Goal: Task Accomplishment & Management: Use online tool/utility

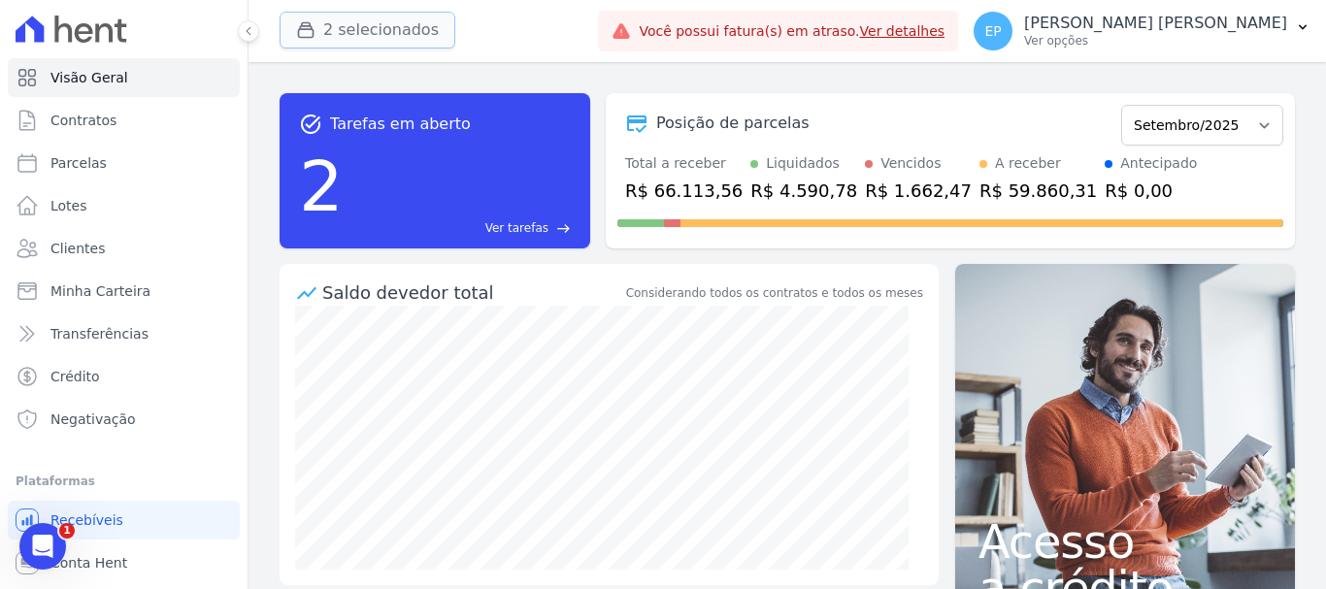
click at [358, 30] on button "2 selecionados" at bounding box center [368, 30] width 176 height 37
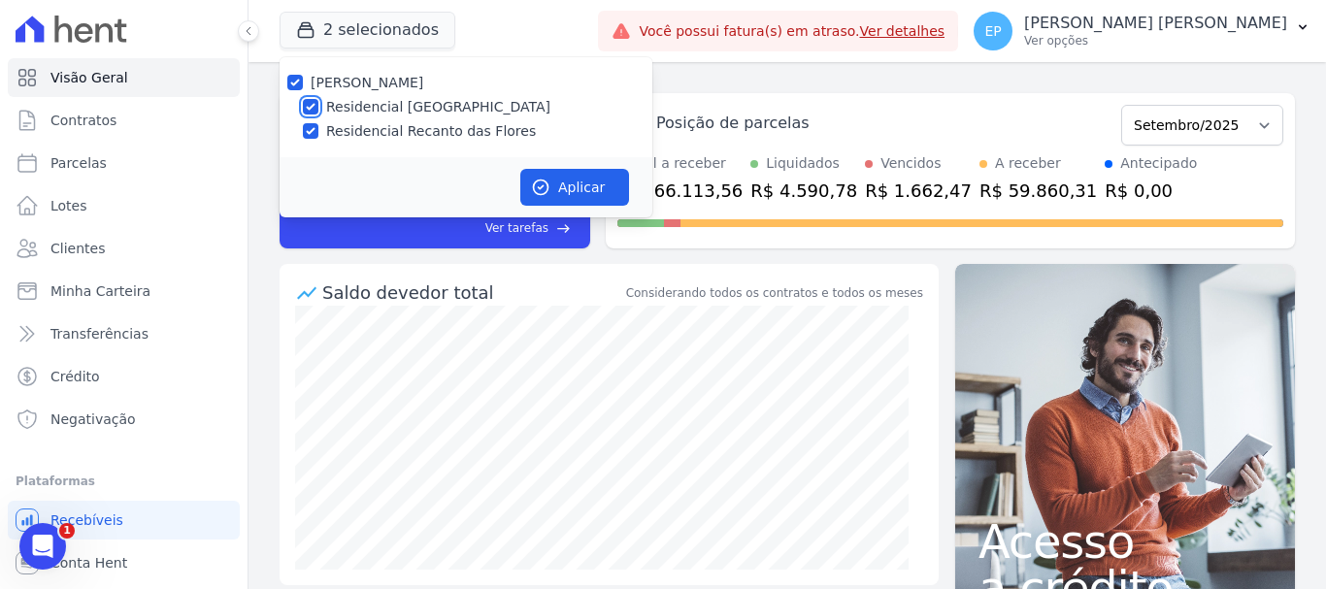
click at [312, 106] on input "Residencial [GEOGRAPHIC_DATA]" at bounding box center [311, 107] width 16 height 16
checkbox input "false"
click at [586, 186] on button "Aplicar" at bounding box center [574, 187] width 109 height 37
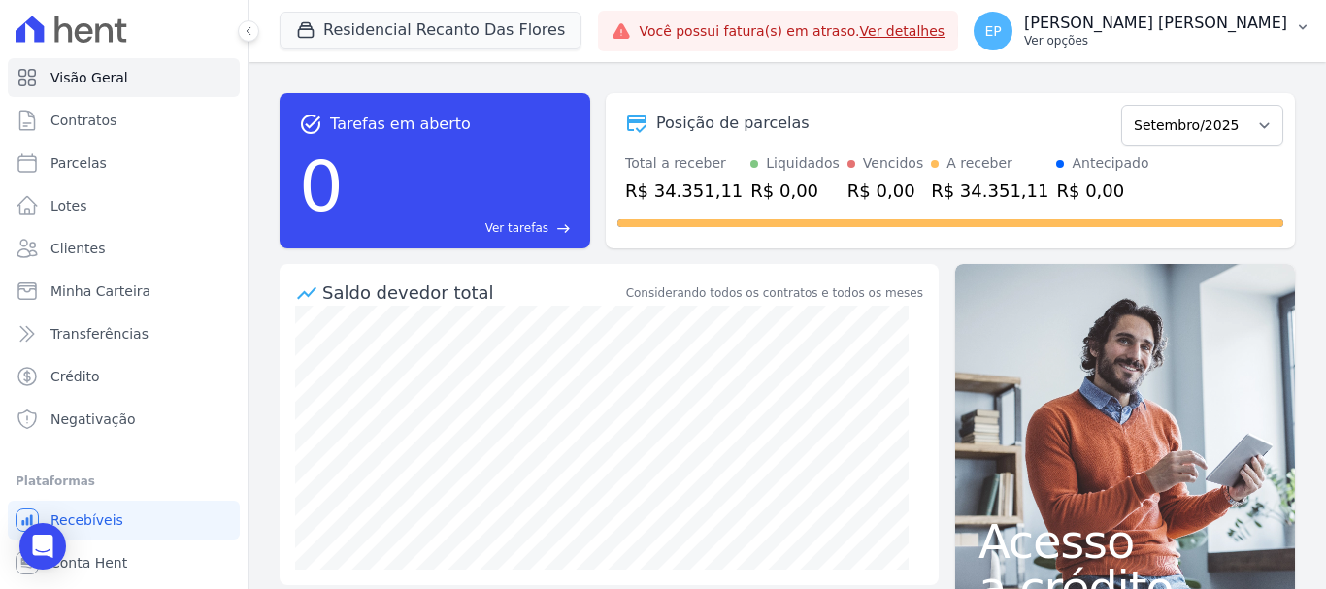
click at [1256, 47] on p "Ver opções" at bounding box center [1155, 41] width 263 height 16
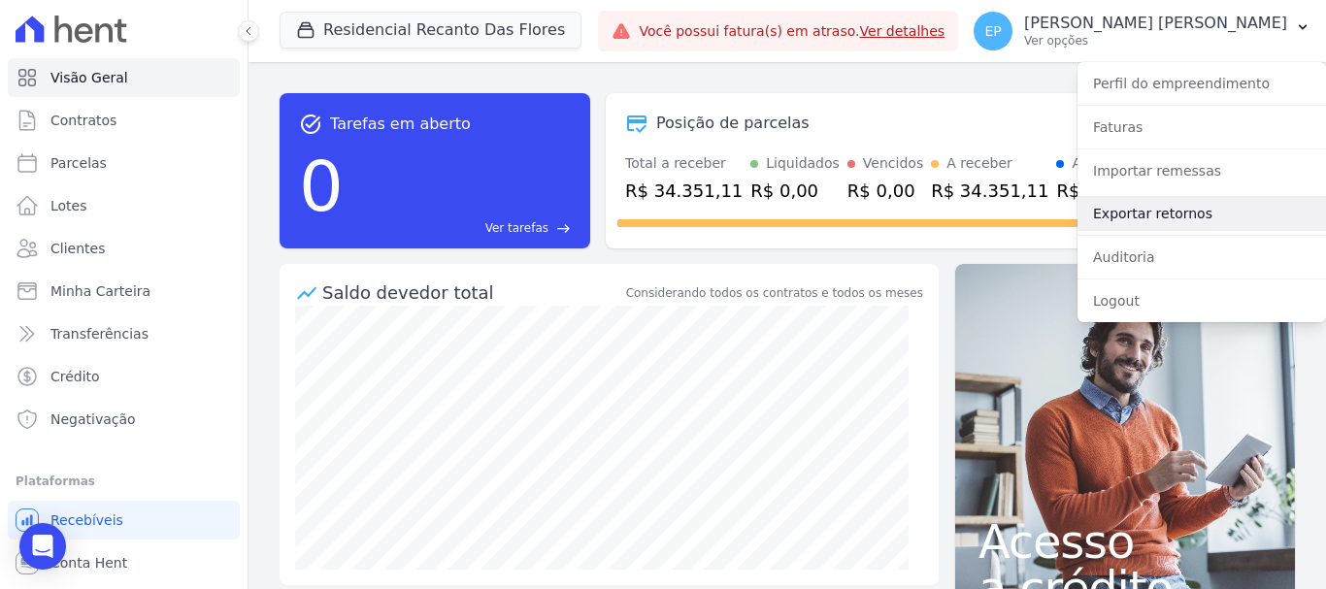
click at [1118, 214] on link "Exportar retornos" at bounding box center [1201, 213] width 248 height 35
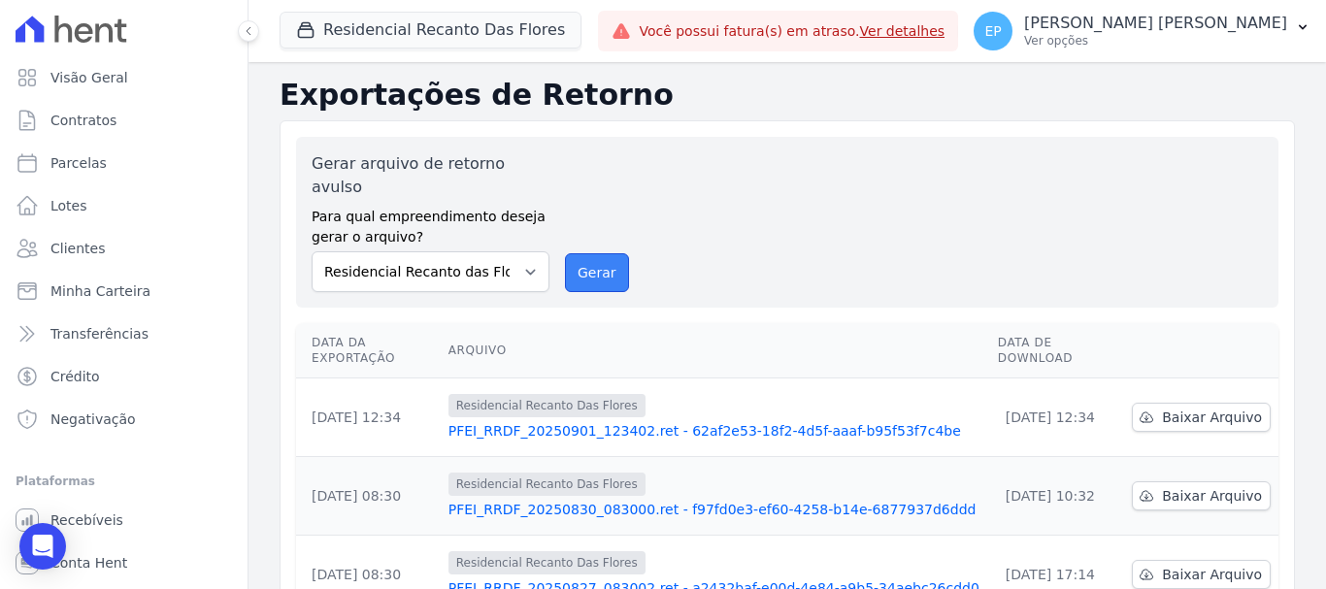
click at [574, 253] on button "Gerar" at bounding box center [597, 272] width 64 height 39
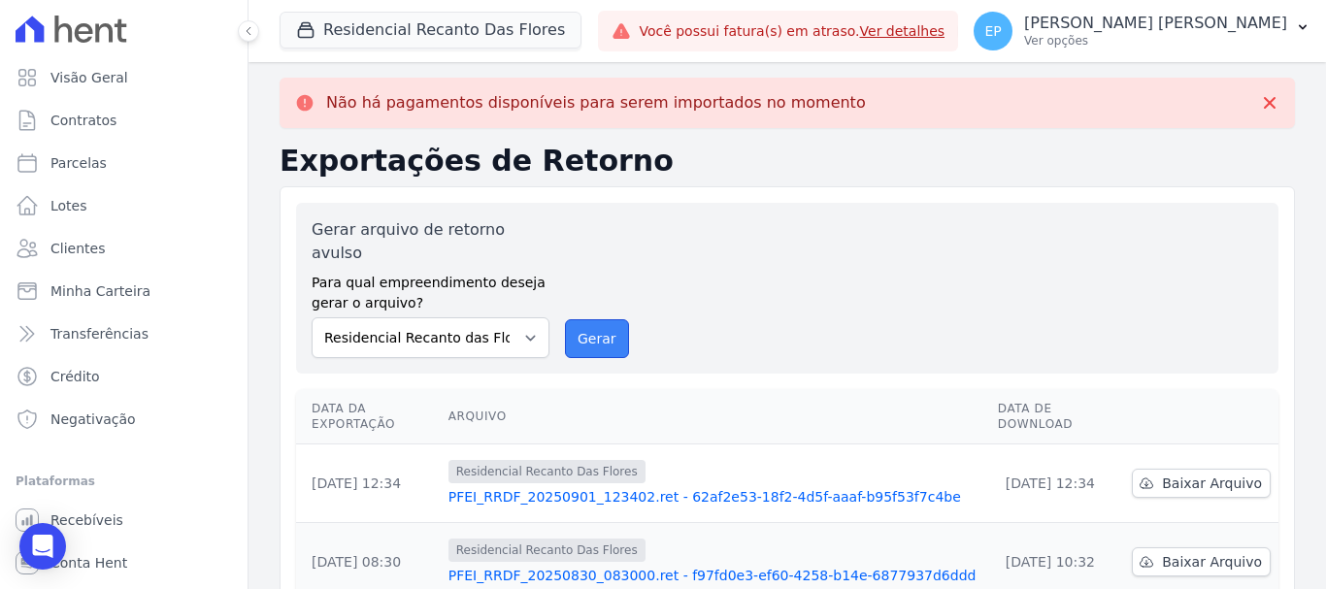
click at [592, 319] on button "Gerar" at bounding box center [597, 338] width 64 height 39
click at [340, 46] on button "Residencial Recanto Das Flores" at bounding box center [431, 30] width 302 height 37
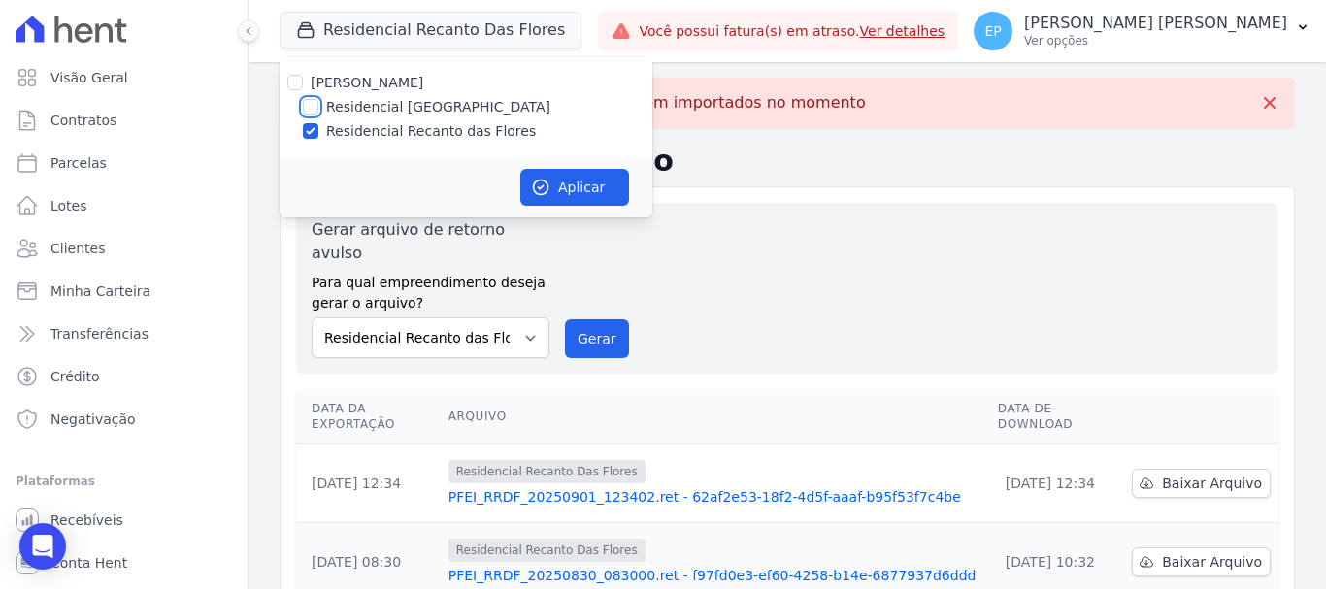
drag, startPoint x: 313, startPoint y: 105, endPoint x: 311, endPoint y: 119, distance: 14.8
click at [311, 111] on input "Residencial [GEOGRAPHIC_DATA]" at bounding box center [311, 107] width 16 height 16
checkbox input "true"
click at [311, 131] on input "Residencial Recanto das Flores" at bounding box center [311, 131] width 16 height 16
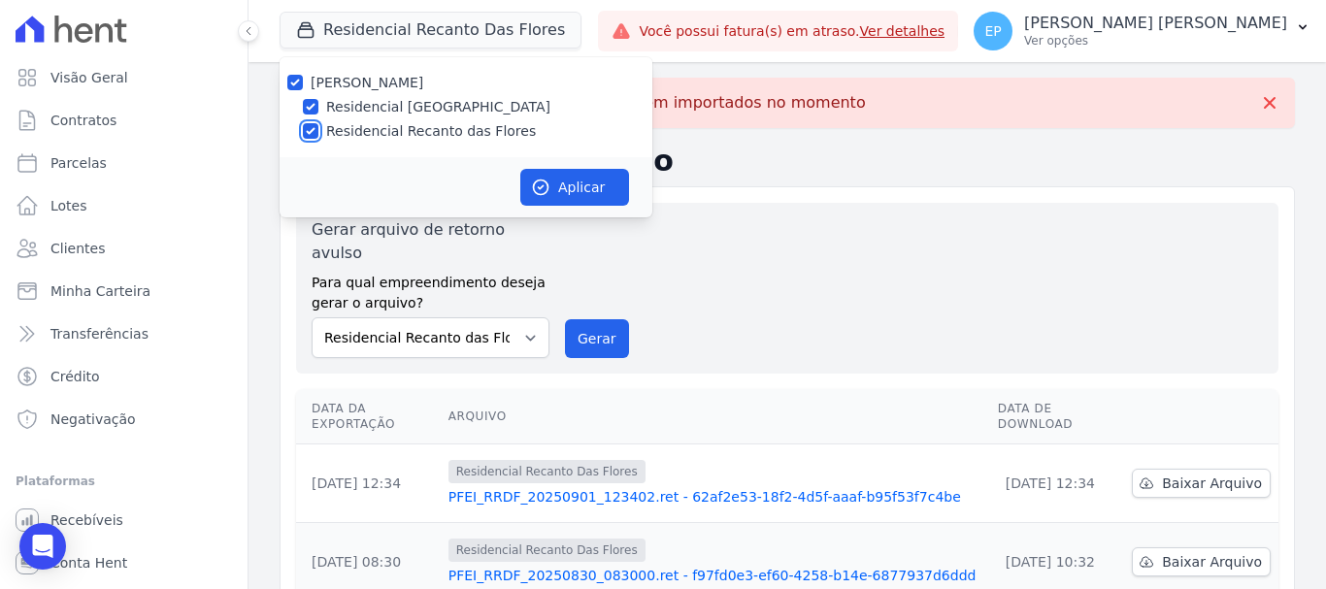
checkbox input "false"
click at [571, 176] on button "Aplicar" at bounding box center [574, 187] width 109 height 37
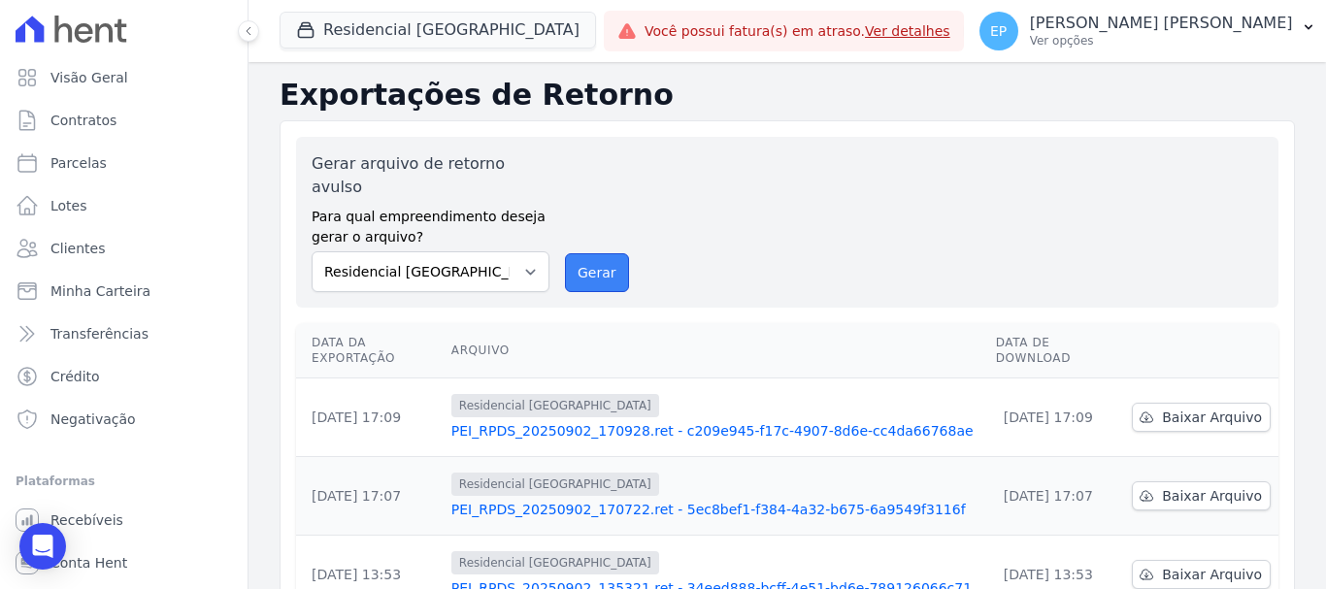
click at [593, 253] on button "Gerar" at bounding box center [597, 272] width 64 height 39
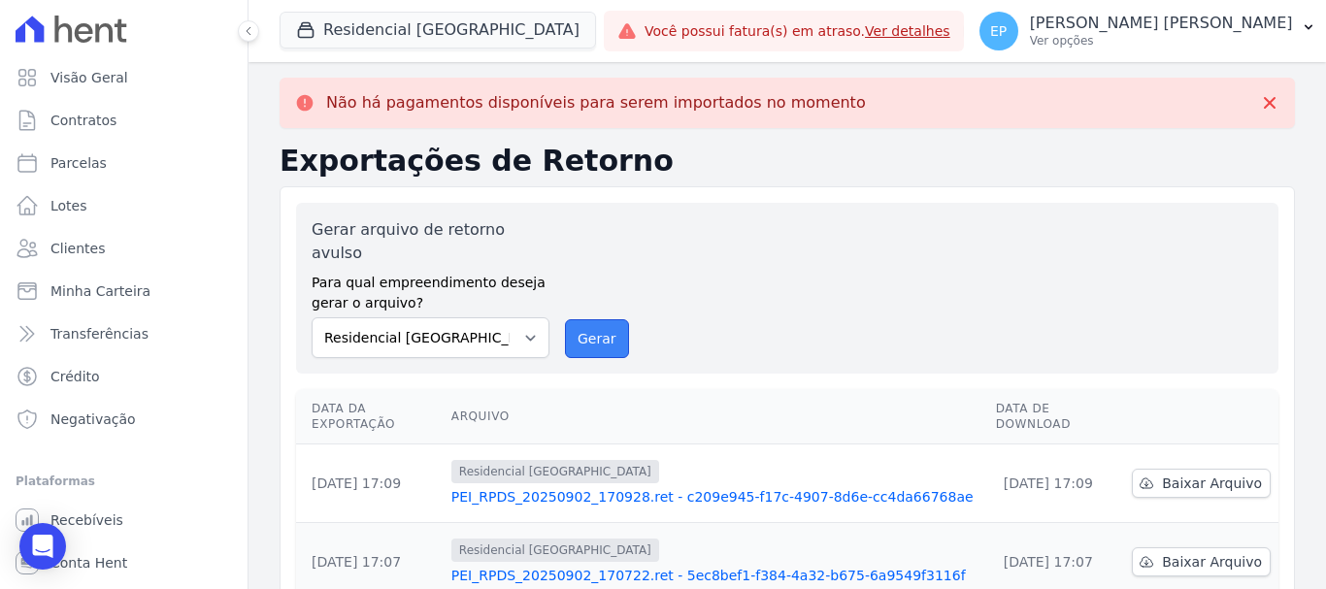
click at [579, 322] on button "Gerar" at bounding box center [597, 338] width 64 height 39
click at [575, 319] on button "Gerar" at bounding box center [597, 338] width 64 height 39
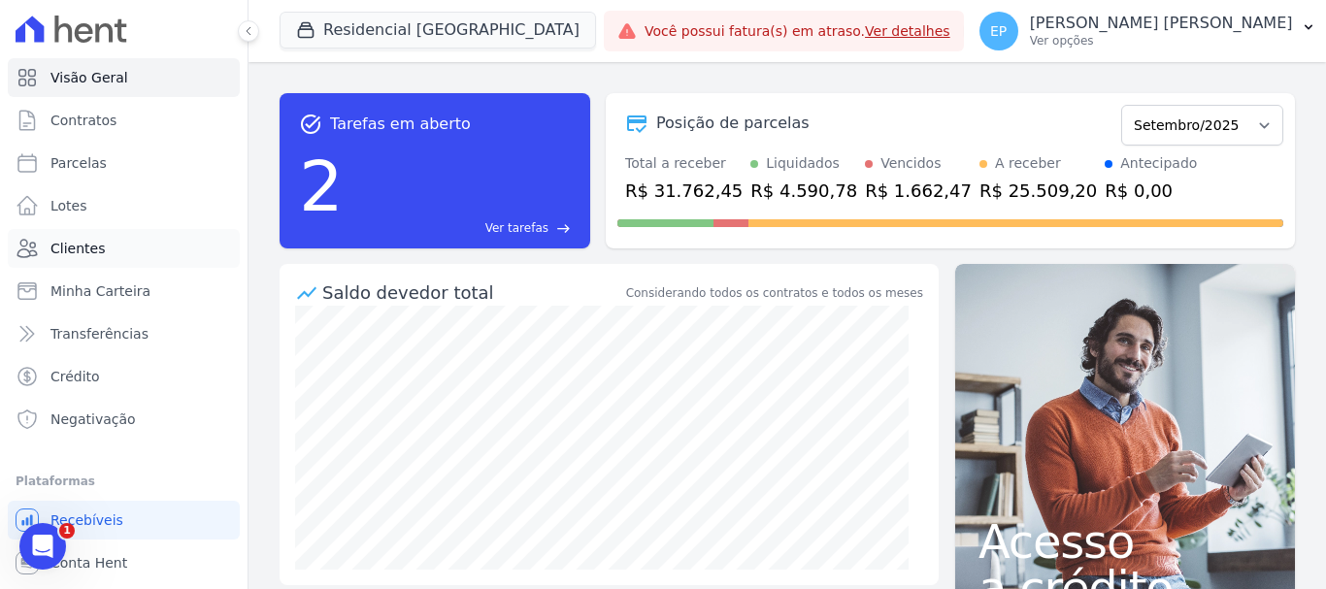
click at [79, 253] on span "Clientes" at bounding box center [77, 248] width 54 height 19
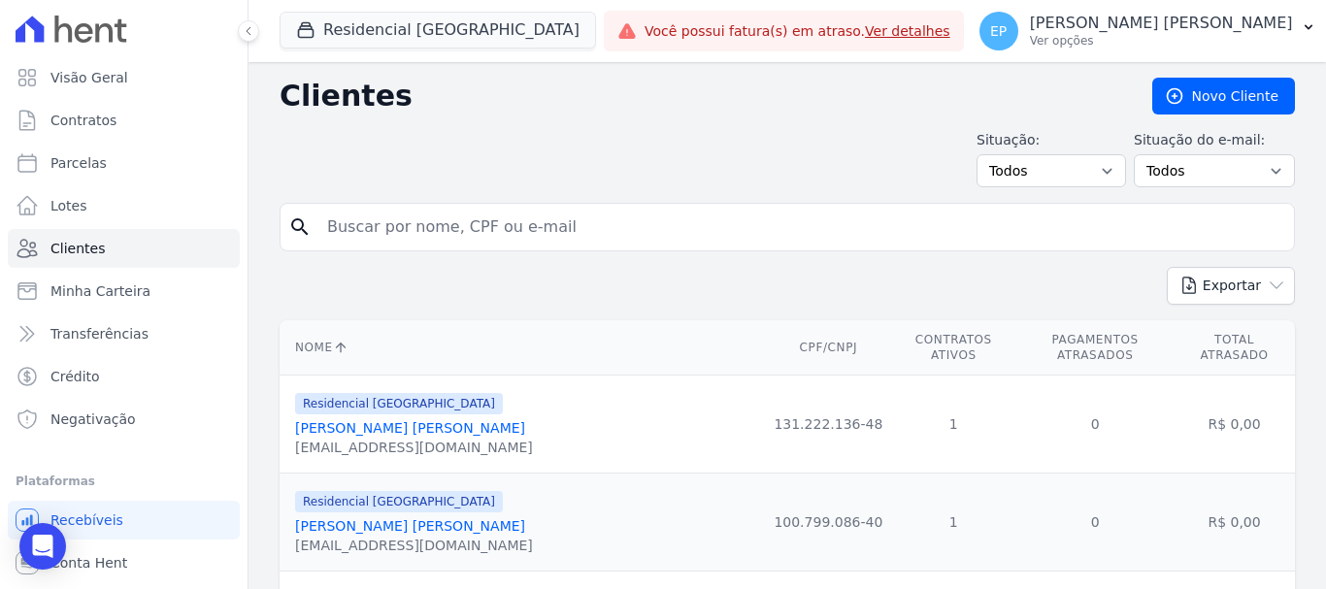
click at [402, 229] on input "search" at bounding box center [800, 227] width 971 height 39
type input "elle"
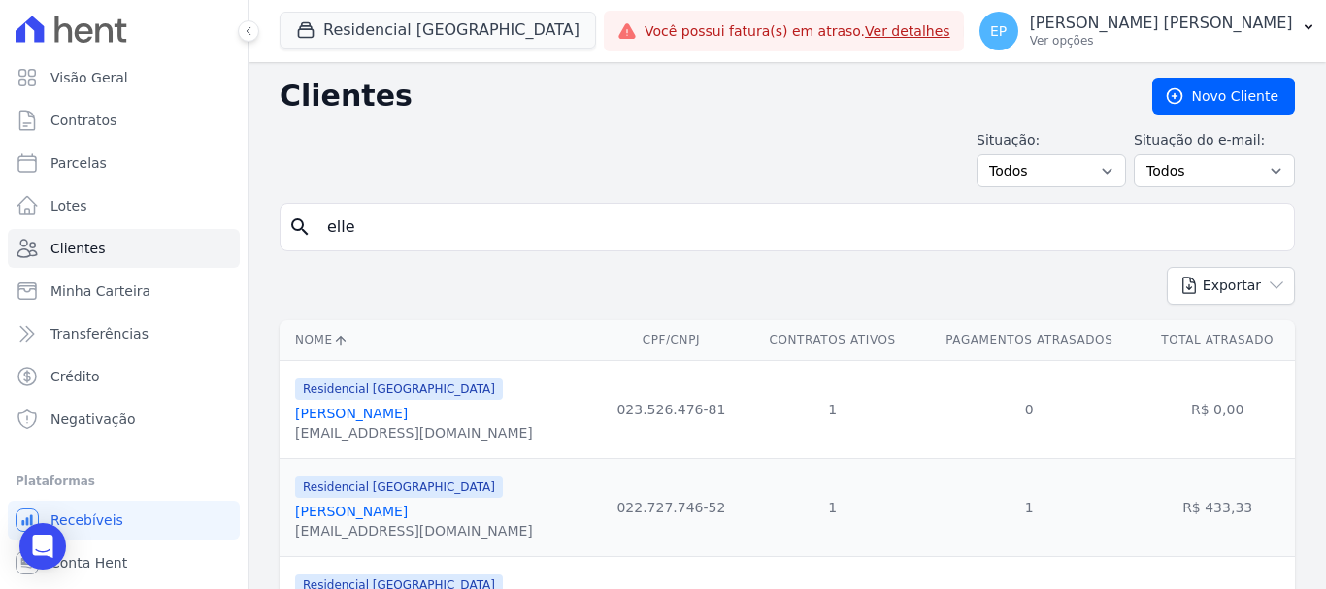
click at [371, 416] on link "[PERSON_NAME]" at bounding box center [351, 414] width 113 height 16
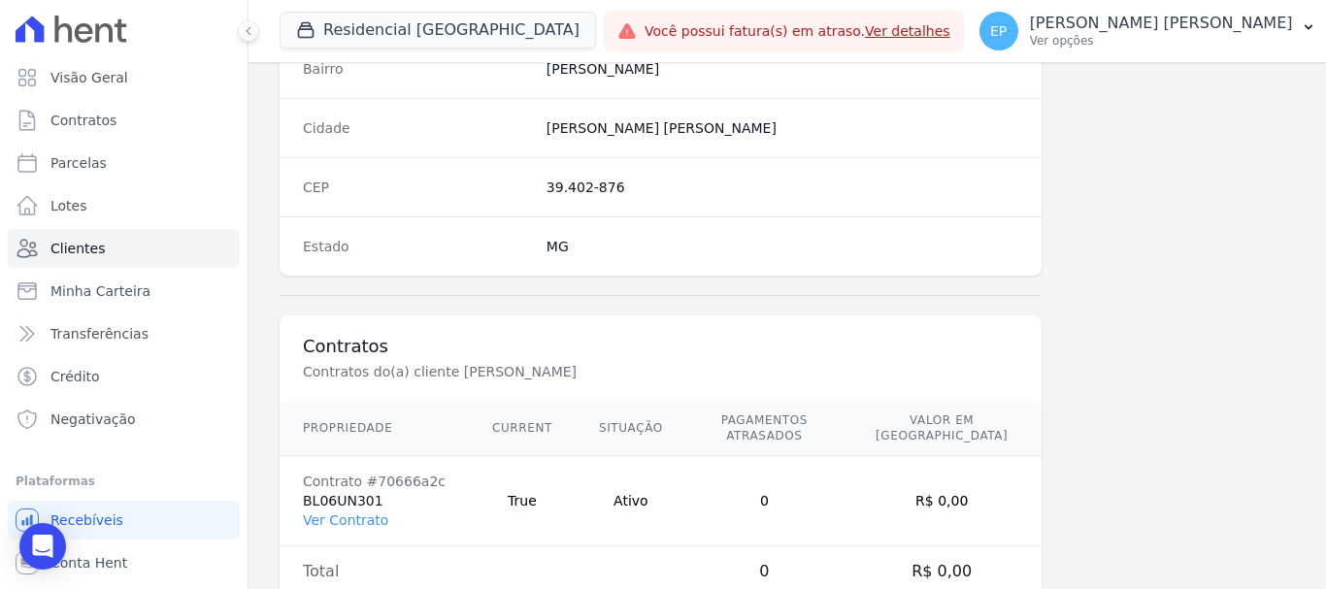
scroll to position [1227, 0]
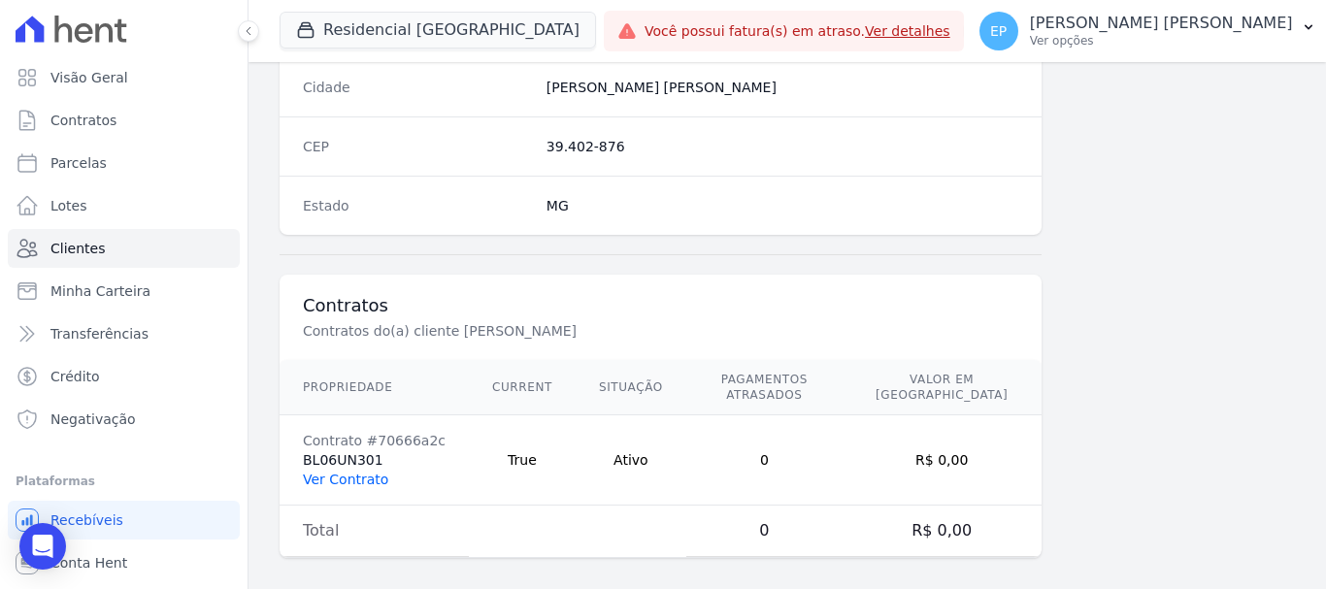
click at [346, 472] on link "Ver Contrato" at bounding box center [345, 480] width 85 height 16
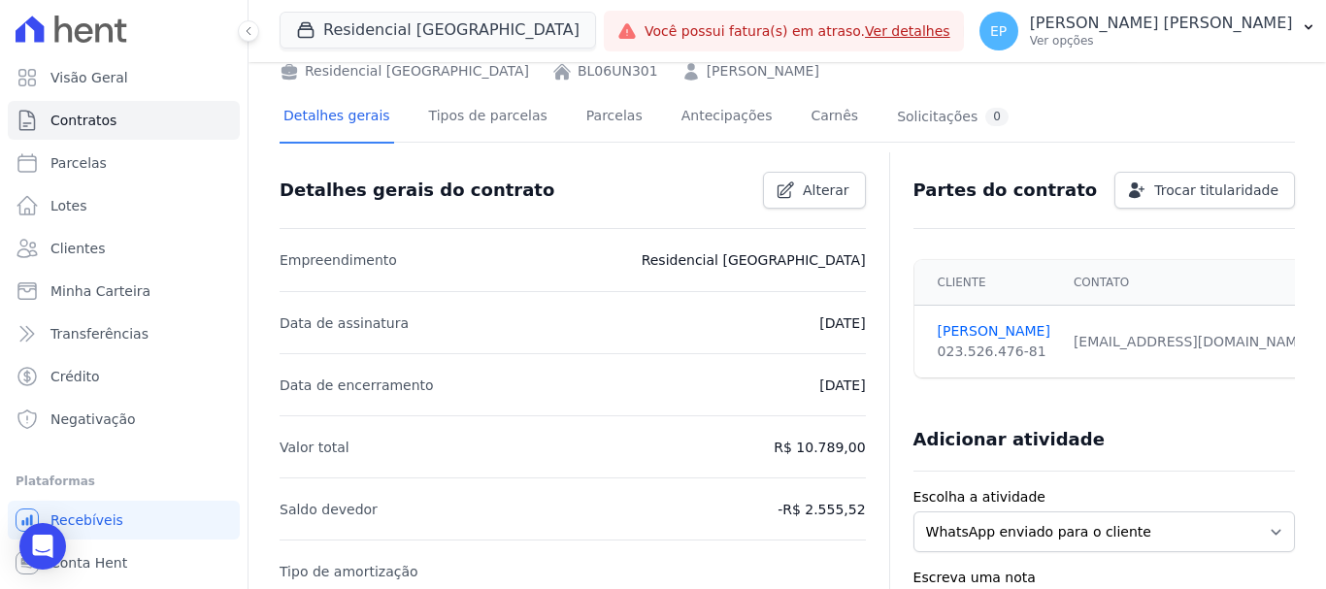
scroll to position [388, 0]
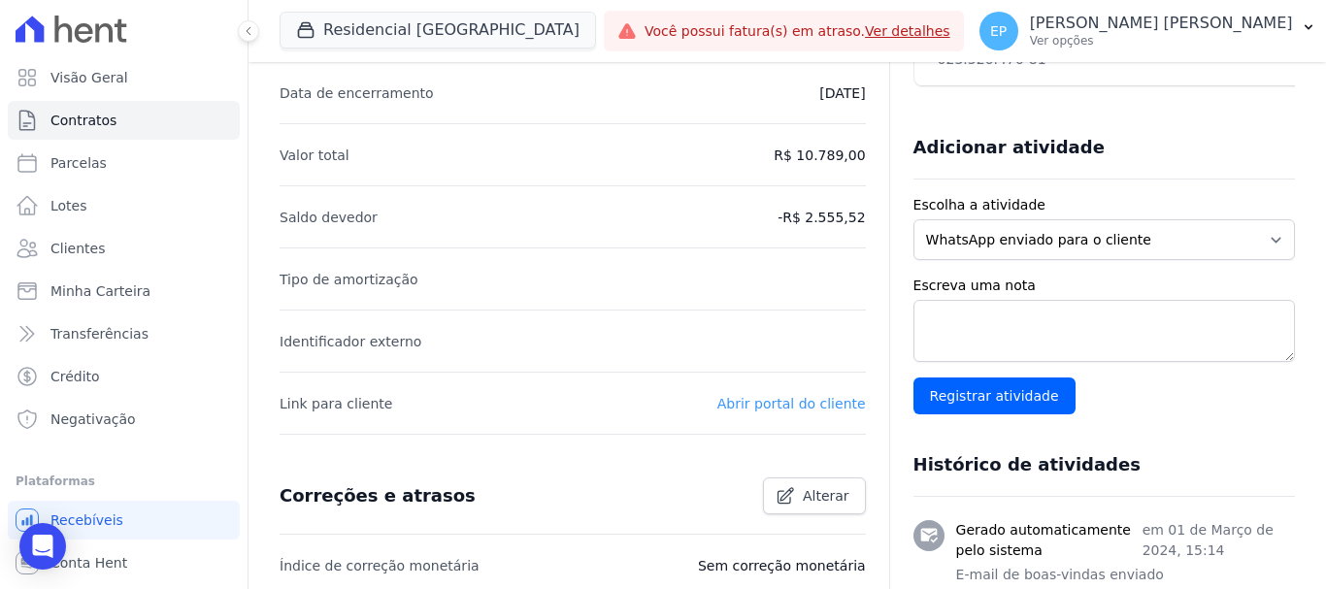
click at [773, 406] on link "Abrir portal do cliente" at bounding box center [791, 404] width 148 height 16
click at [1247, 39] on p "Ver opções" at bounding box center [1161, 41] width 263 height 16
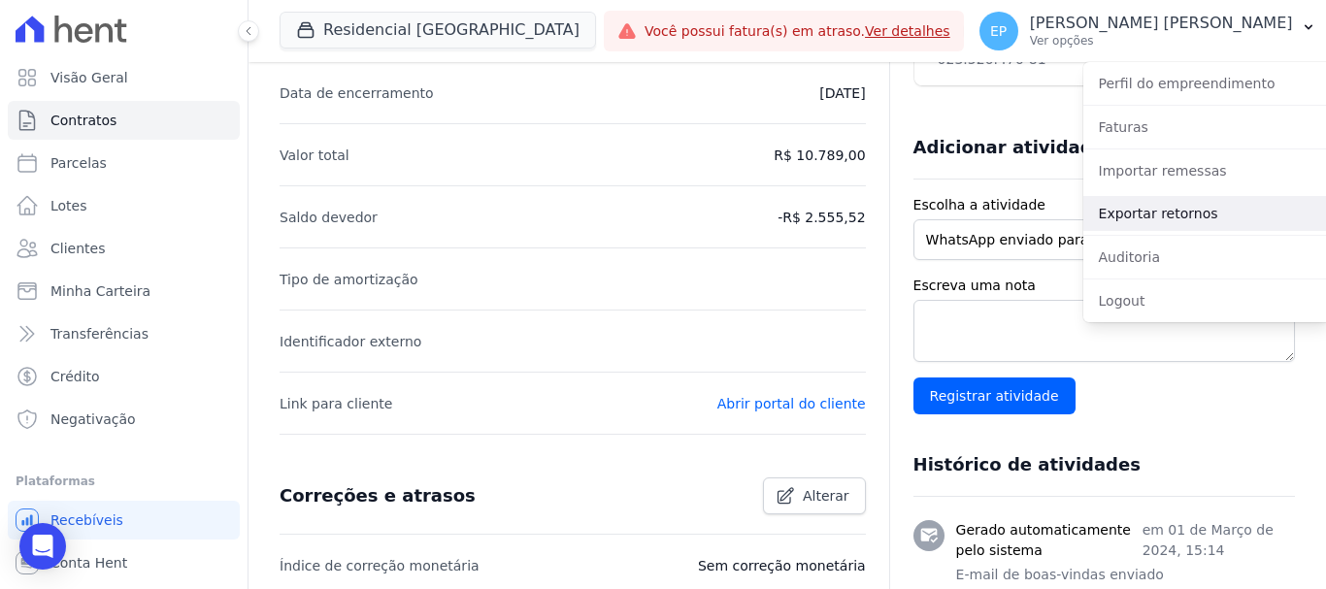
click at [1121, 216] on link "Exportar retornos" at bounding box center [1207, 213] width 248 height 35
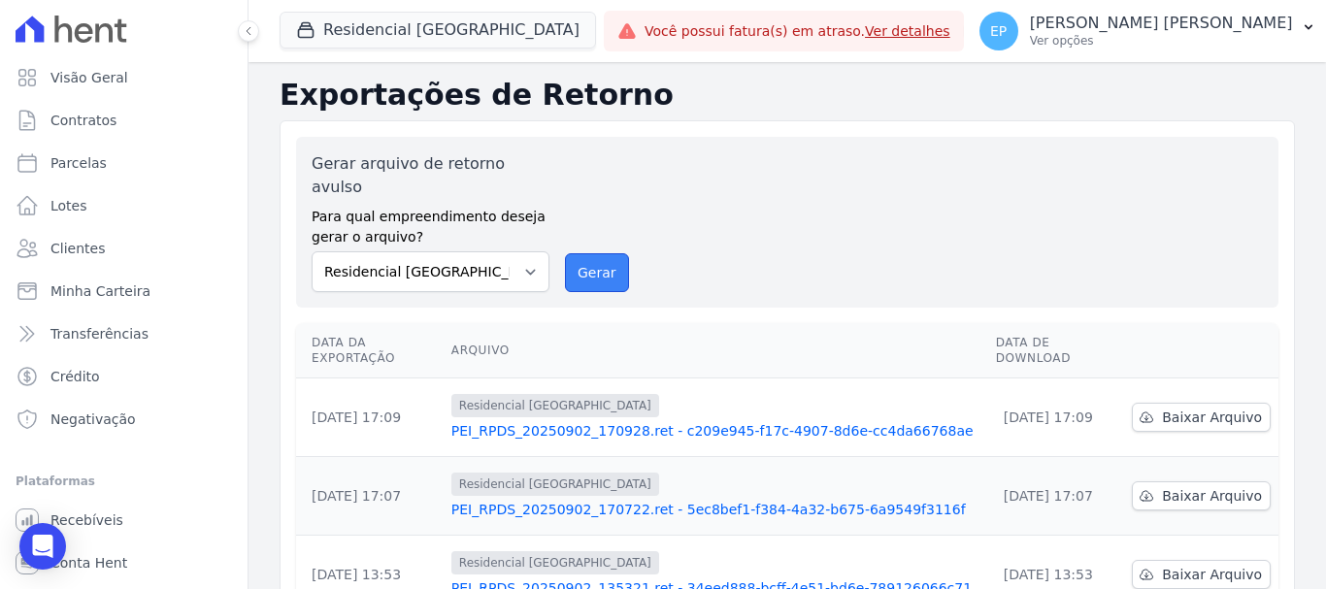
drag, startPoint x: 589, startPoint y: 248, endPoint x: 725, endPoint y: 133, distance: 178.3
click at [591, 253] on button "Gerar" at bounding box center [597, 272] width 64 height 39
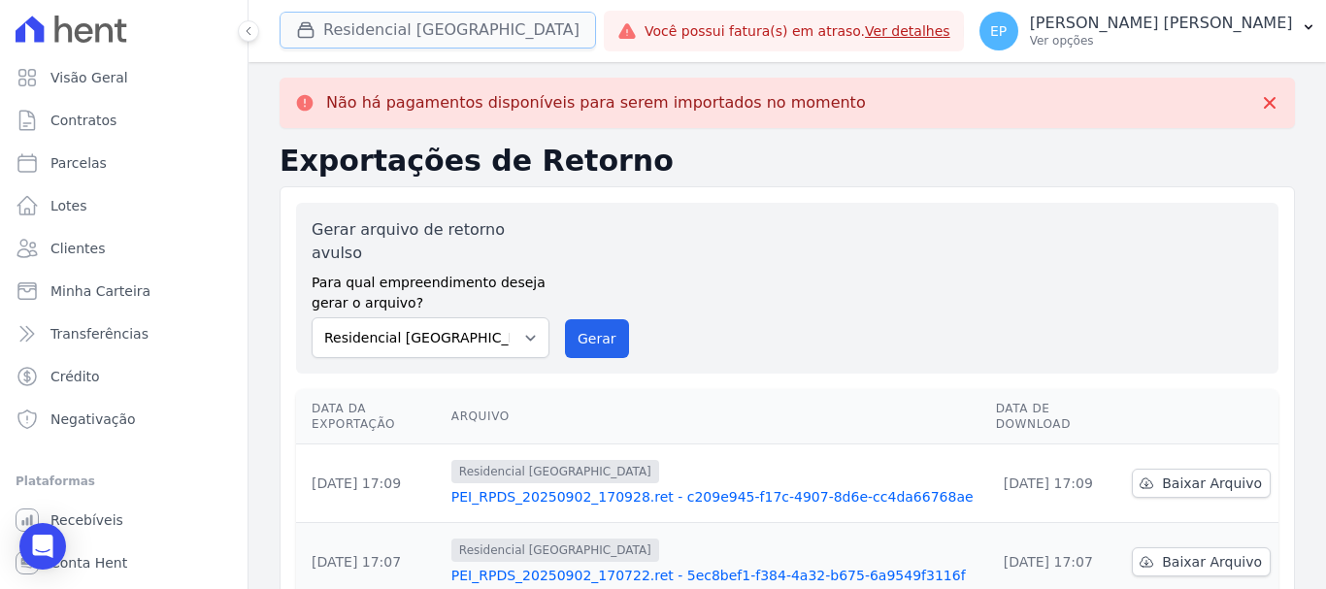
click at [343, 35] on button "Residencial [GEOGRAPHIC_DATA]" at bounding box center [438, 30] width 316 height 37
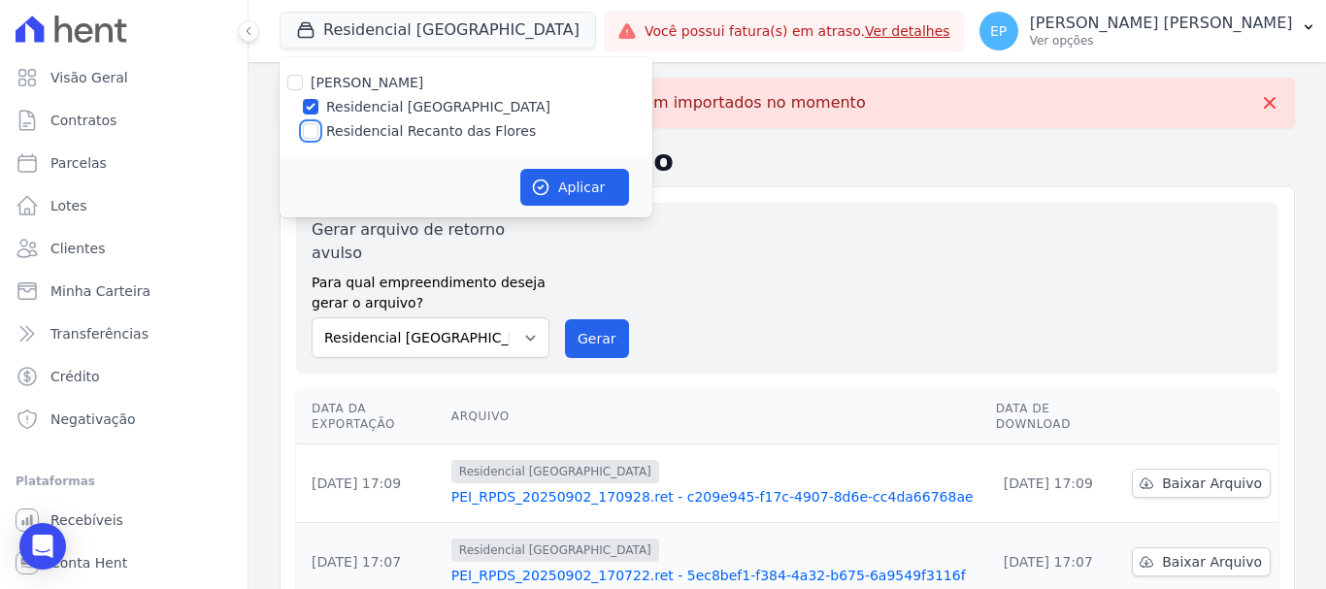
click at [311, 125] on input "Residencial Recanto das Flores" at bounding box center [311, 131] width 16 height 16
checkbox input "true"
click at [315, 106] on input "Residencial [GEOGRAPHIC_DATA]" at bounding box center [311, 107] width 16 height 16
checkbox input "false"
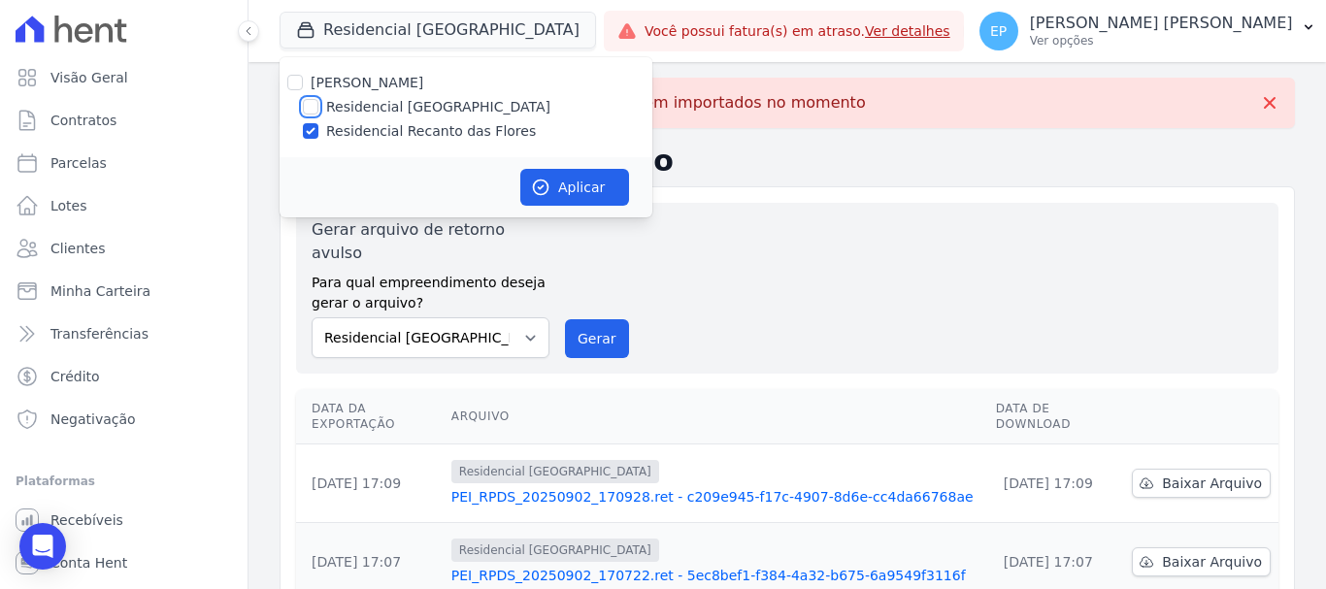
checkbox input "false"
click at [586, 182] on button "Aplicar" at bounding box center [574, 187] width 109 height 37
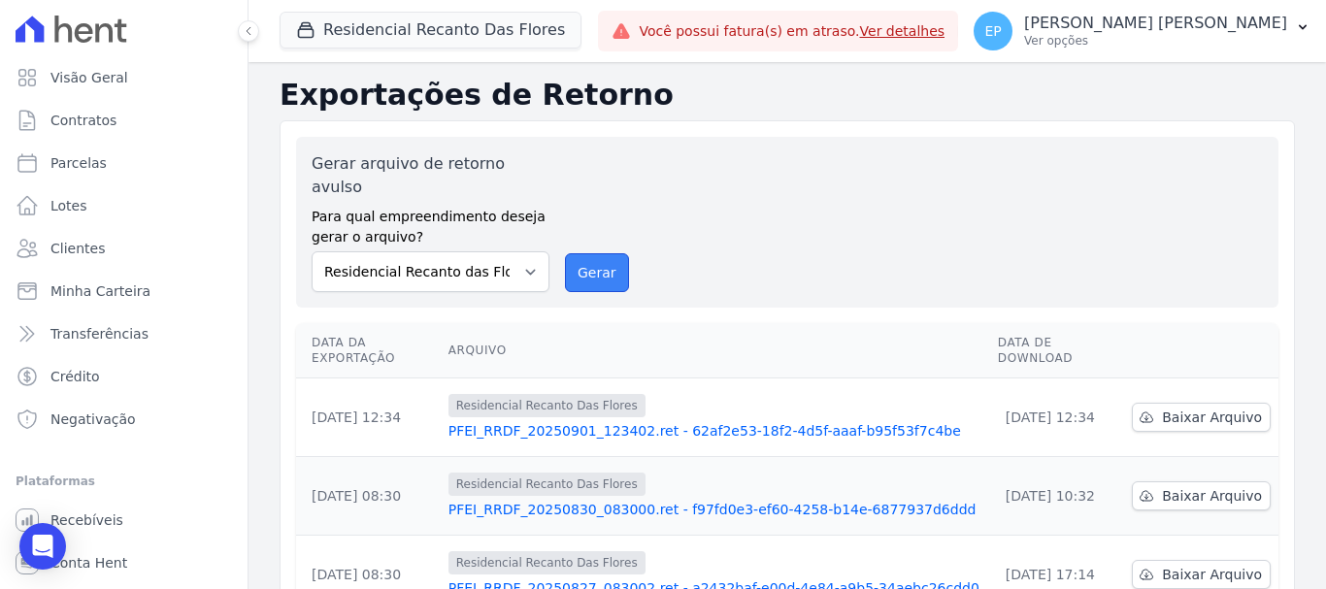
drag, startPoint x: 587, startPoint y: 252, endPoint x: 734, endPoint y: 136, distance: 187.2
click at [587, 253] on button "Gerar" at bounding box center [597, 272] width 64 height 39
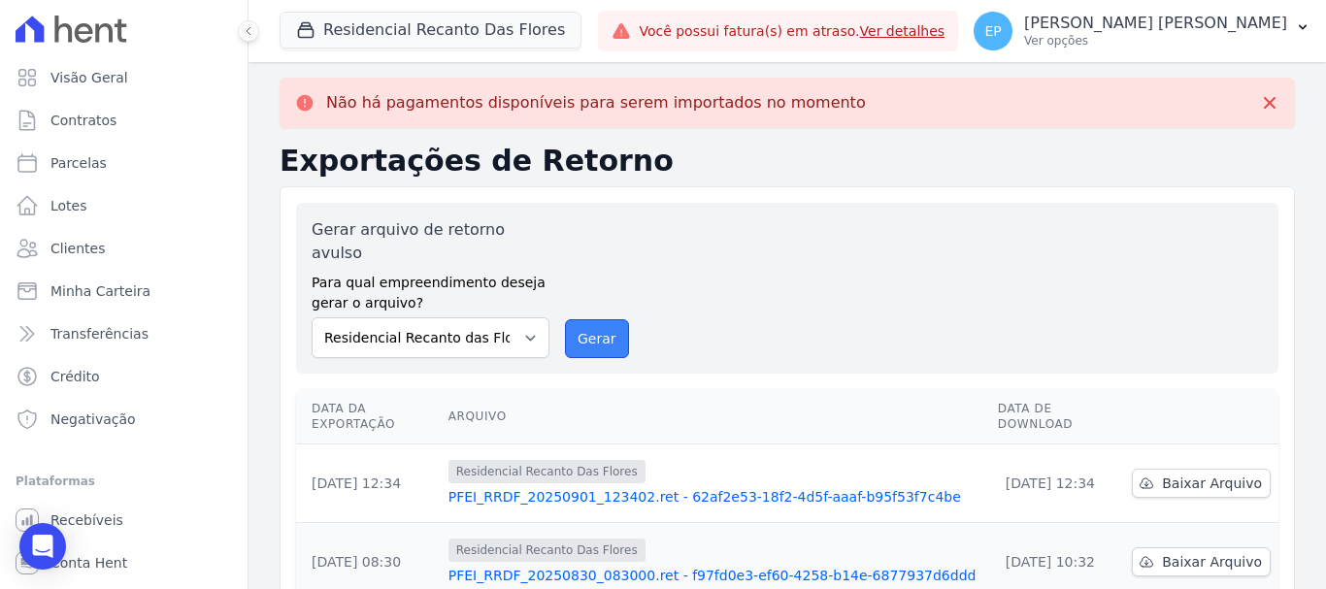
click at [593, 320] on button "Gerar" at bounding box center [597, 338] width 64 height 39
